Goal: Book appointment/travel/reservation

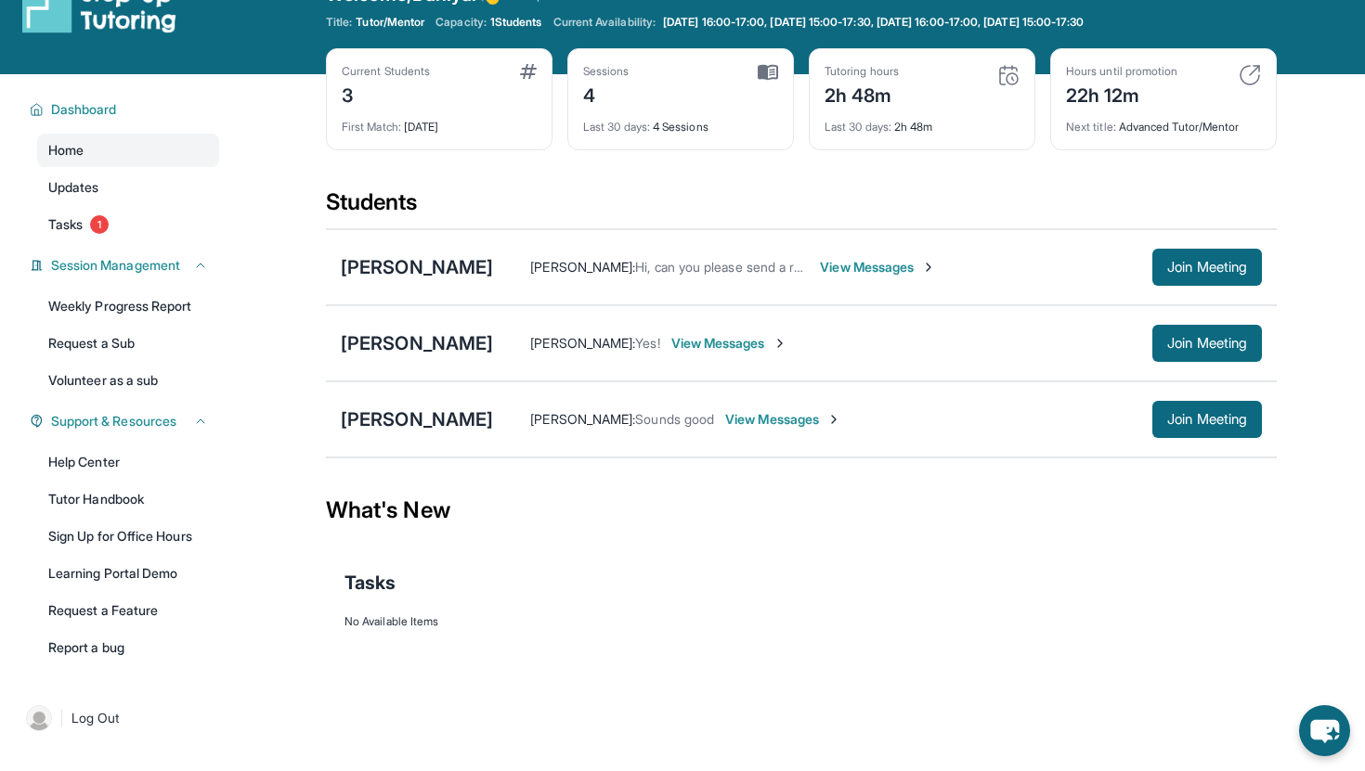
scroll to position [52, 0]
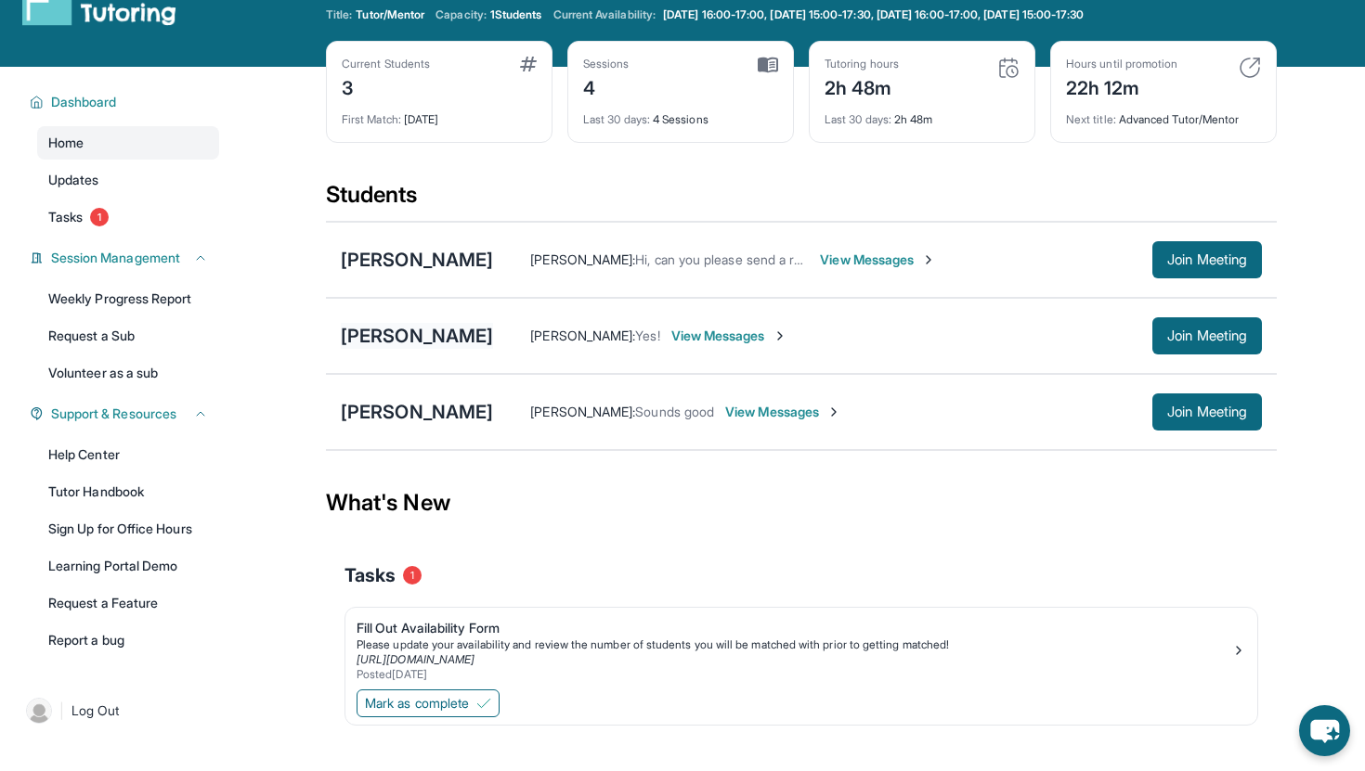
click at [426, 340] on div "[PERSON_NAME]" at bounding box center [417, 336] width 152 height 26
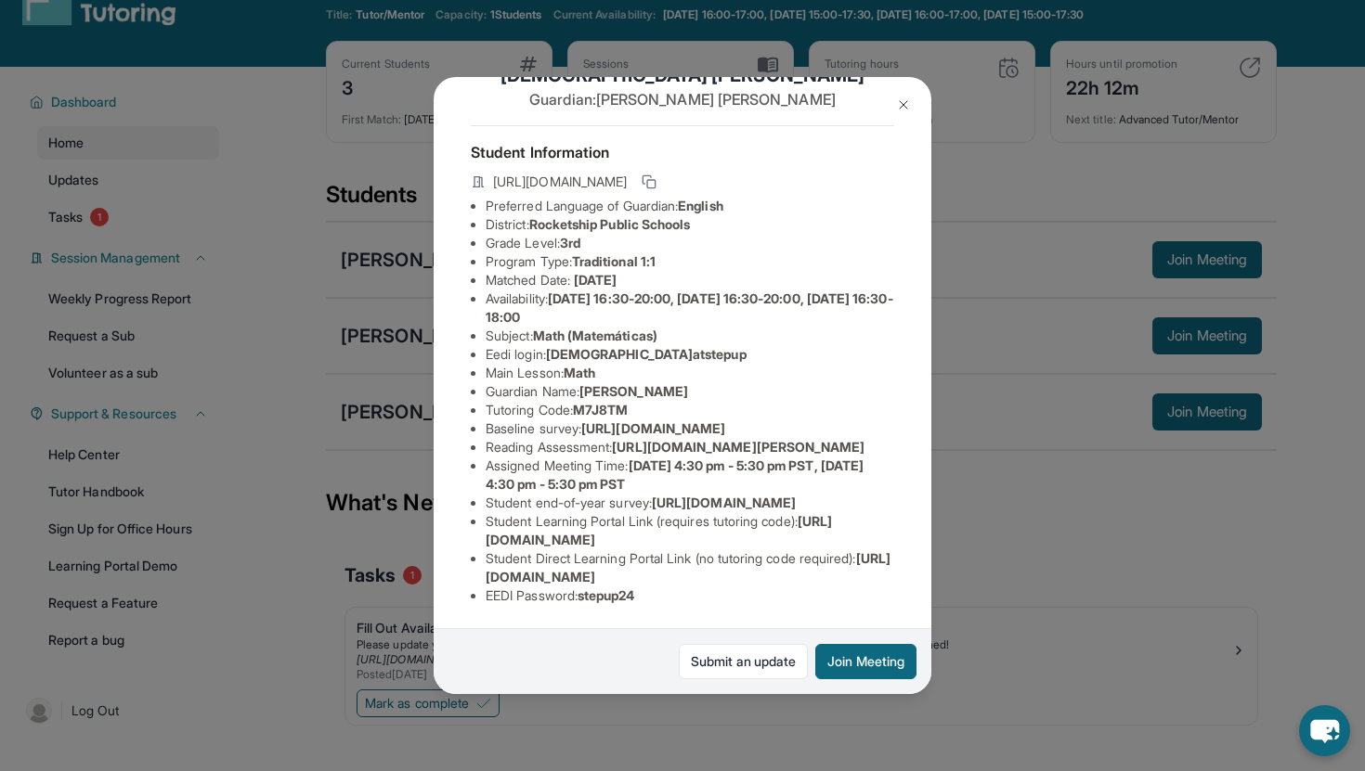
scroll to position [219, 0]
click at [912, 103] on button at bounding box center [903, 104] width 37 height 37
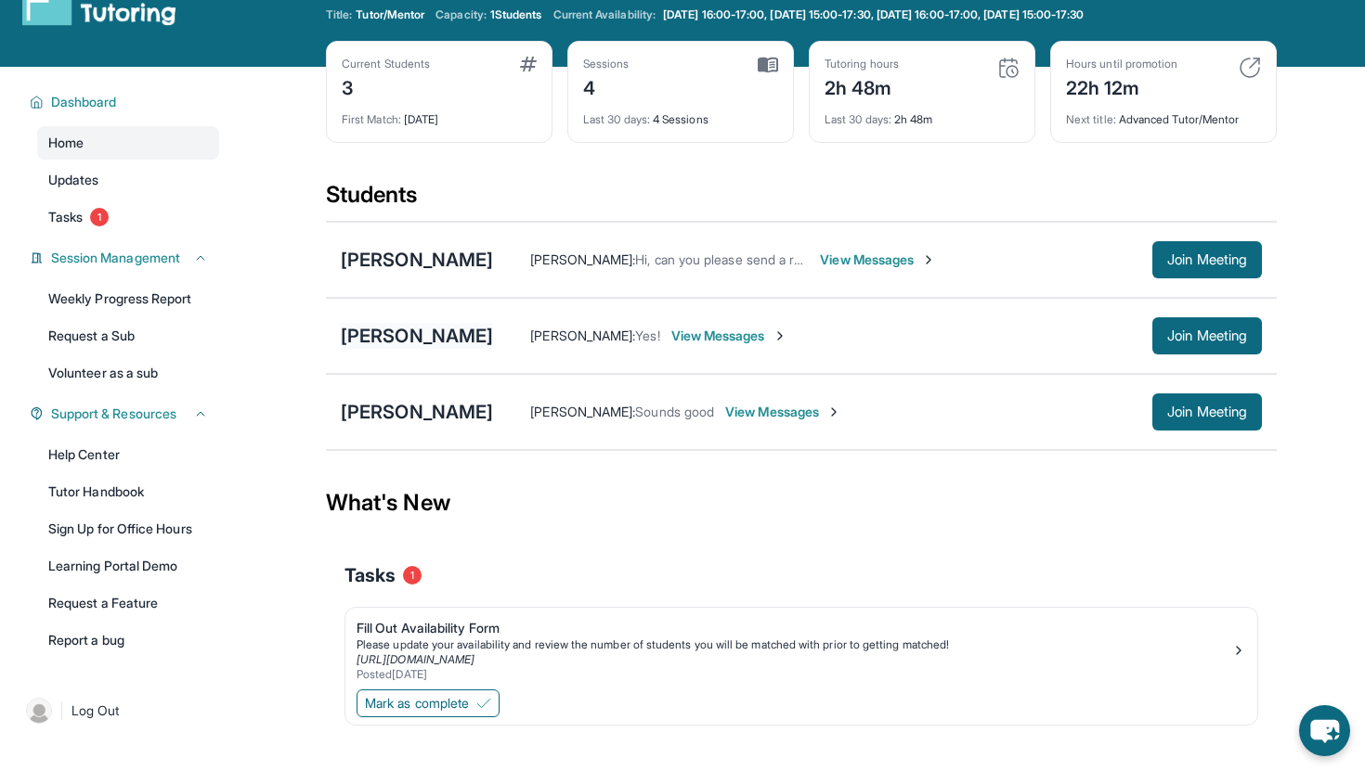
click at [379, 325] on div "[PERSON_NAME]" at bounding box center [417, 336] width 152 height 26
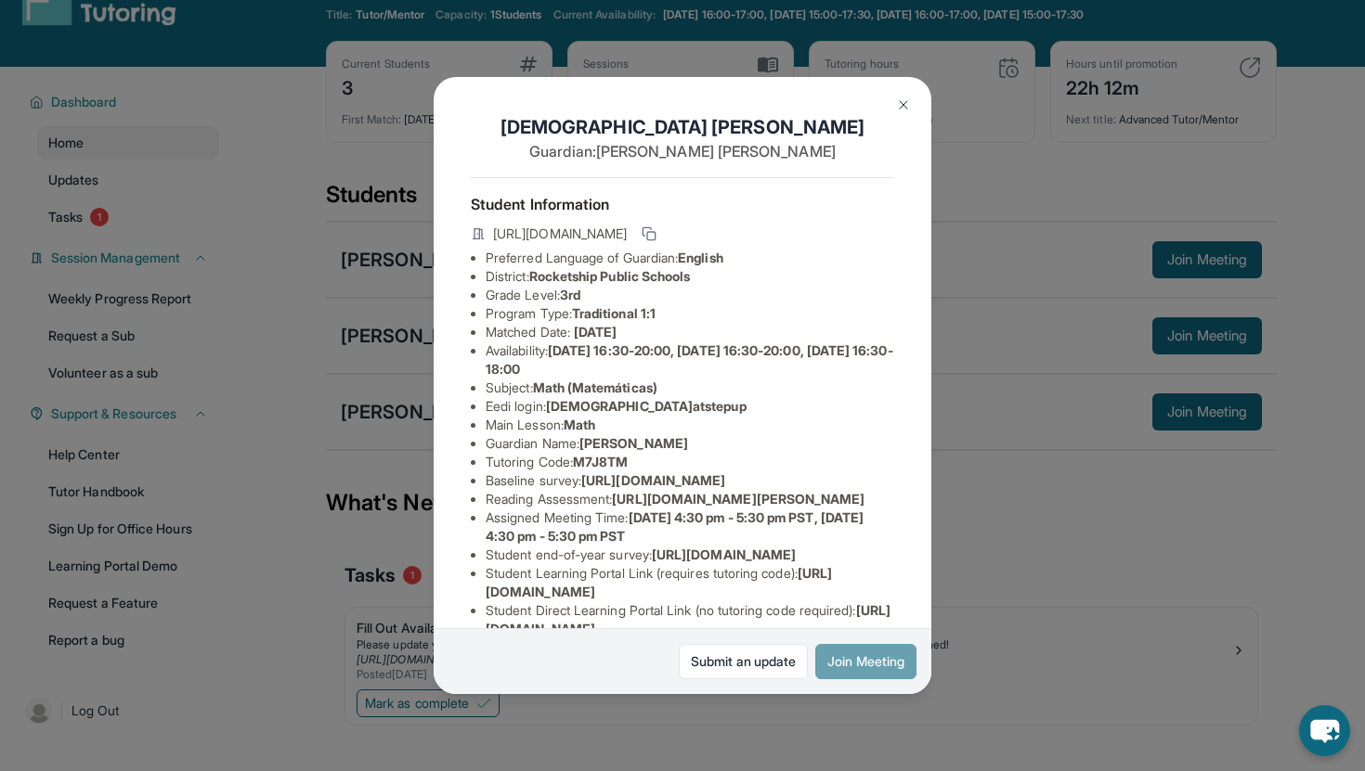
click at [860, 663] on button "Join Meeting" at bounding box center [865, 661] width 101 height 35
